Goal: Entertainment & Leisure: Consume media (video, audio)

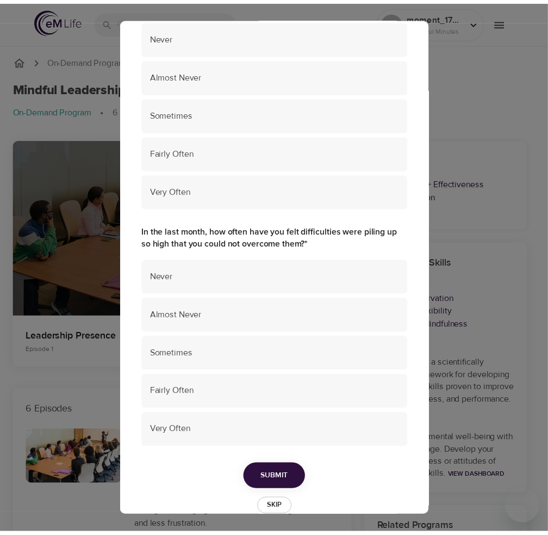
scroll to position [652, 0]
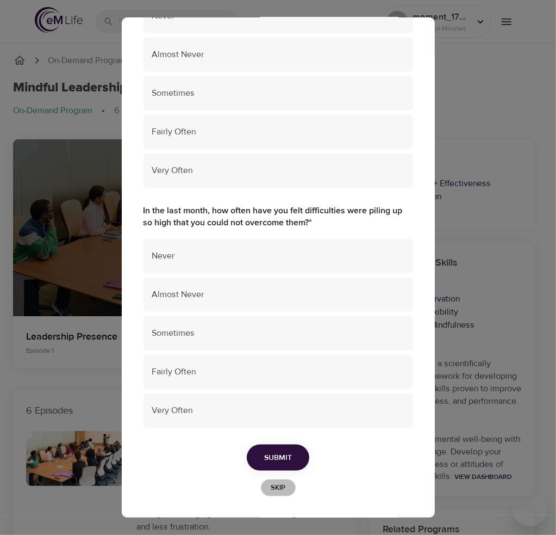
click at [278, 488] on span "Skip" at bounding box center [279, 487] width 24 height 13
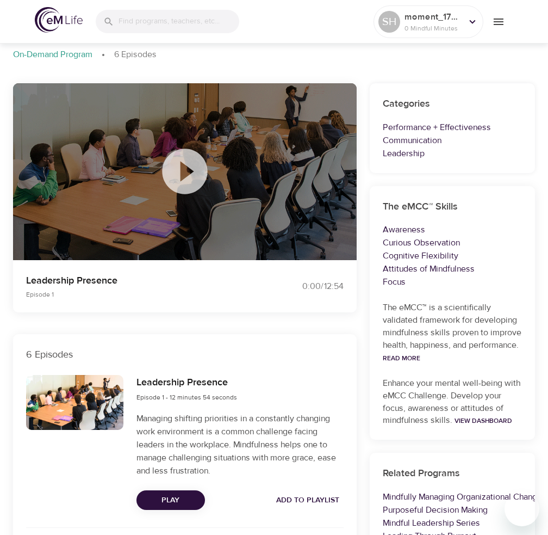
scroll to position [0, 0]
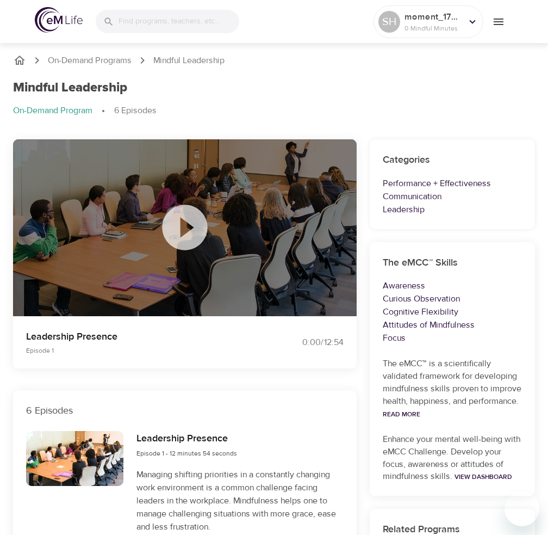
click at [192, 234] on icon at bounding box center [184, 227] width 45 height 45
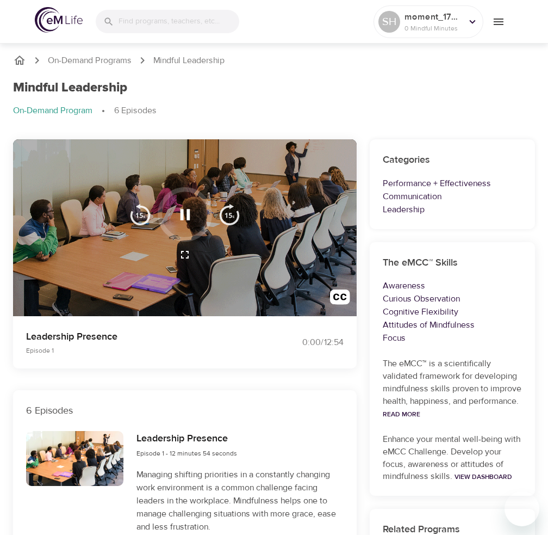
click at [183, 213] on icon "button" at bounding box center [185, 214] width 10 height 11
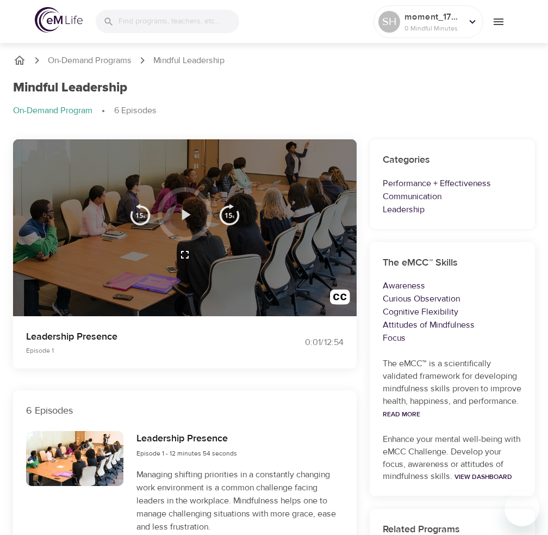
click at [176, 207] on icon "button" at bounding box center [185, 214] width 19 height 19
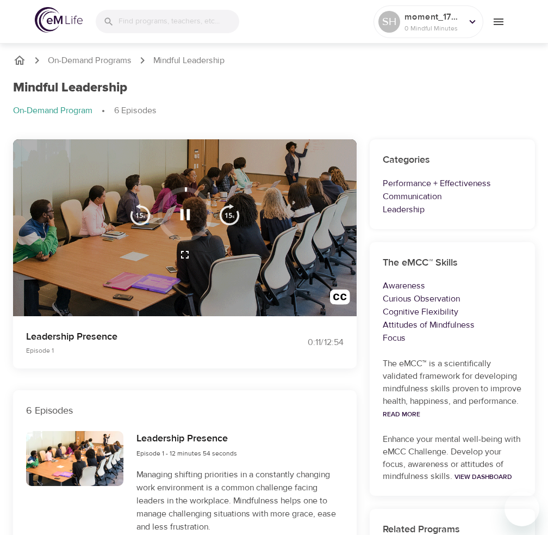
click at [183, 257] on icon "button" at bounding box center [184, 254] width 13 height 13
click at [342, 298] on img "button" at bounding box center [340, 299] width 20 height 20
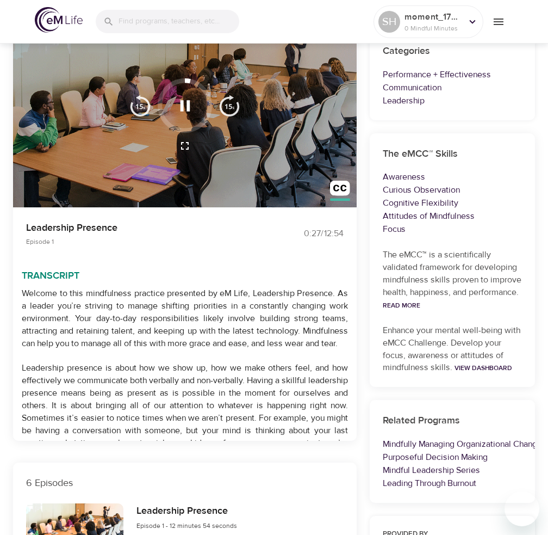
drag, startPoint x: 181, startPoint y: 100, endPoint x: 71, endPoint y: 130, distance: 114.4
click at [181, 100] on icon "button" at bounding box center [185, 105] width 10 height 11
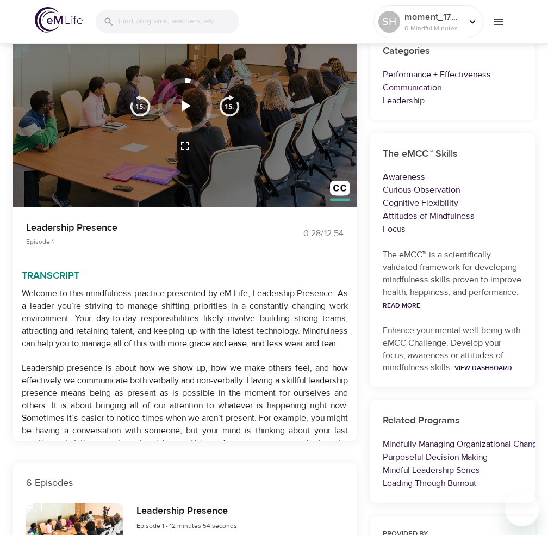
click at [224, 164] on div "Transcript Welcome to this mindfulness practice presented by eM Life, Leadershi…" at bounding box center [185, 118] width 344 height 177
click at [188, 97] on icon "button" at bounding box center [185, 105] width 19 height 19
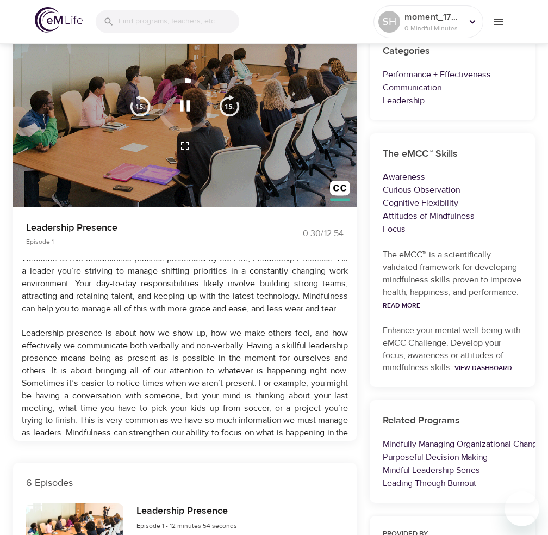
scroll to position [54, 0]
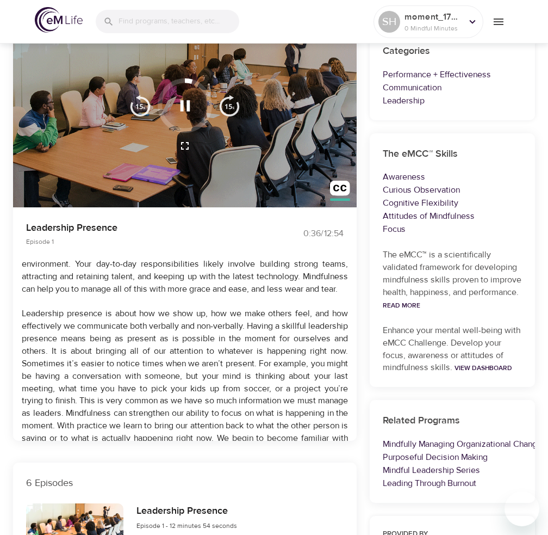
click at [190, 109] on icon "button" at bounding box center [185, 105] width 19 height 19
